Goal: Transaction & Acquisition: Purchase product/service

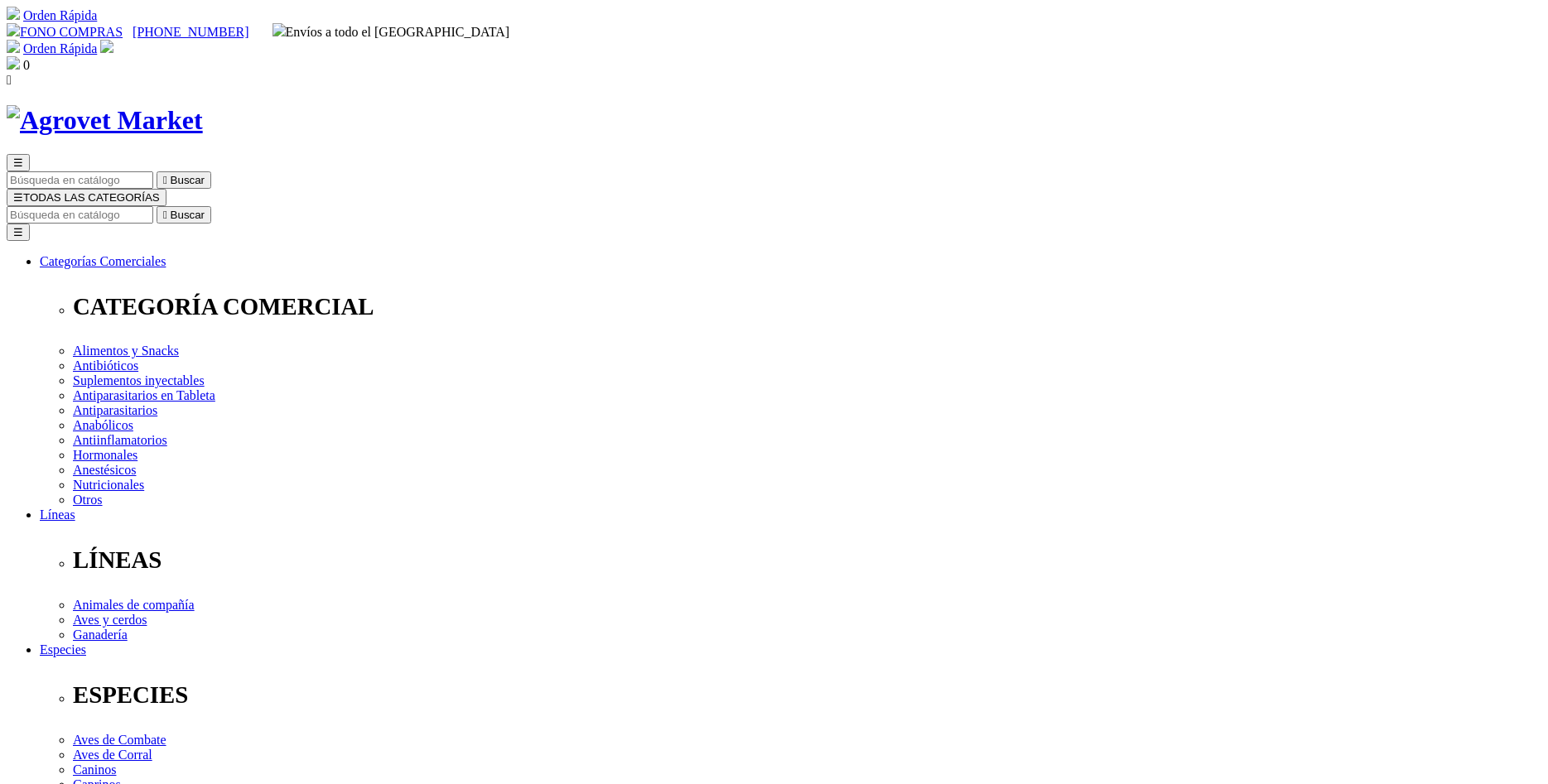
click at [154, 206] on input "Buscar" at bounding box center [80, 215] width 147 height 18
type input "DOXI"
click at [495, 206] on button " Buscar" at bounding box center [522, 215] width 55 height 18
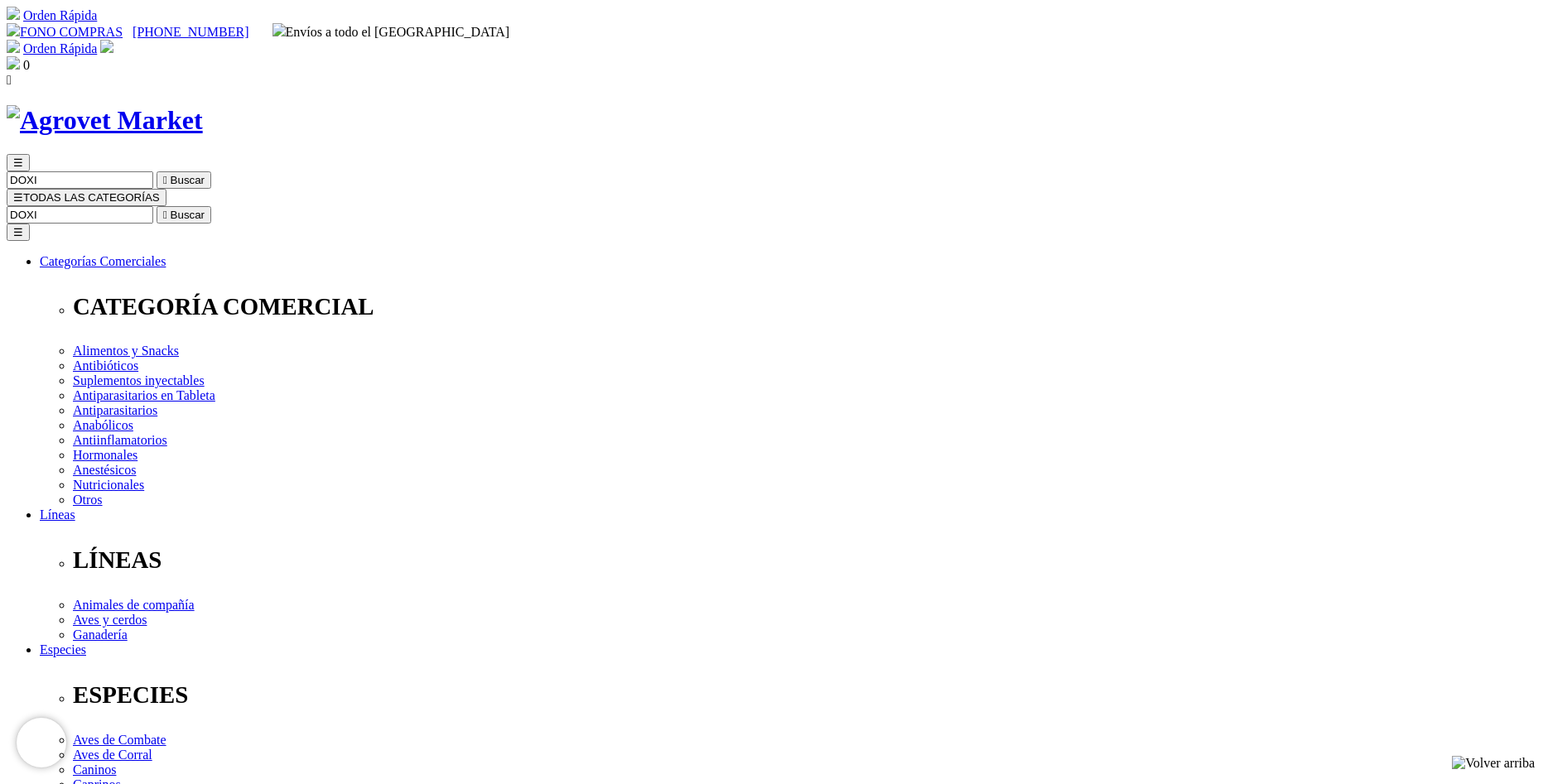
click at [154, 206] on input "DOXI" at bounding box center [80, 215] width 147 height 18
drag, startPoint x: 1069, startPoint y: 81, endPoint x: 1131, endPoint y: 85, distance: 62.1
click at [154, 206] on input "DOXI" at bounding box center [80, 215] width 147 height 18
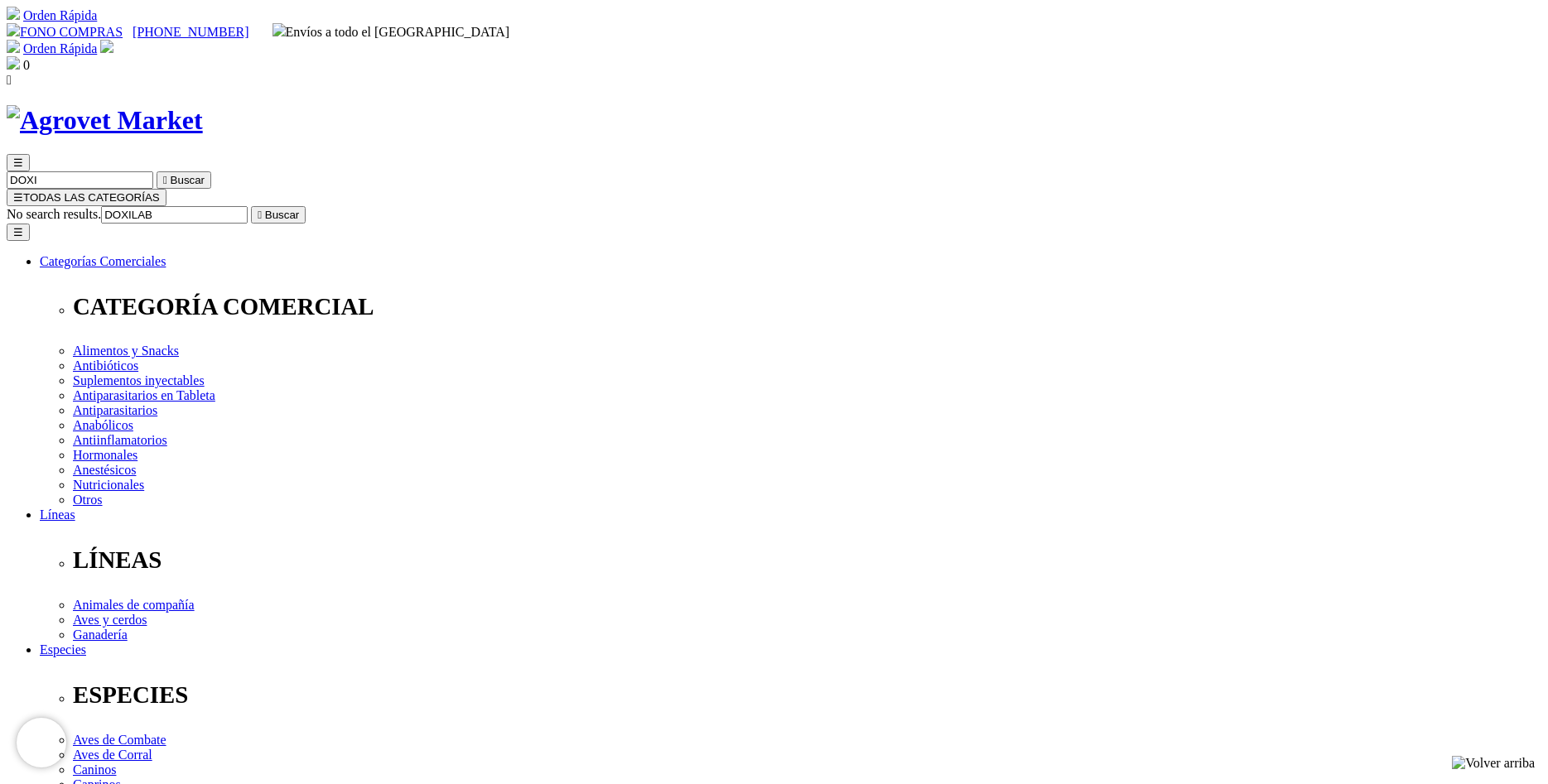
type input "DOXILAB"
click at [251, 206] on button " Buscar" at bounding box center [278, 215] width 55 height 18
